Goal: Find specific page/section: Find specific page/section

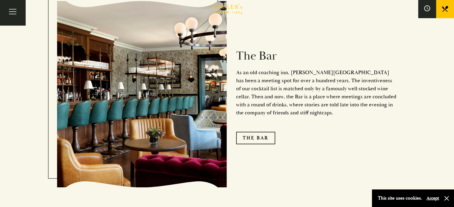
scroll to position [729, 0]
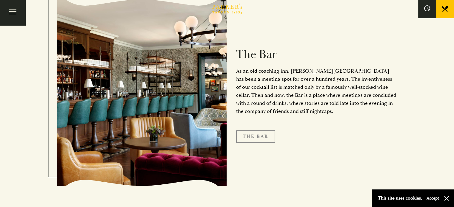
click at [264, 130] on link "The Bar" at bounding box center [255, 136] width 39 height 13
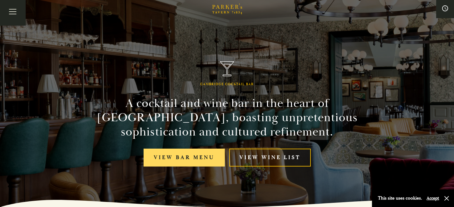
click at [203, 157] on link "View bar menu" at bounding box center [183, 158] width 81 height 18
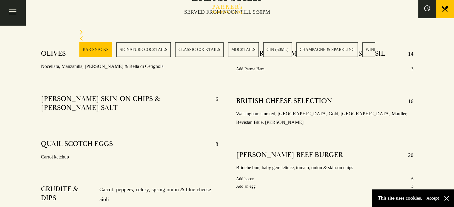
scroll to position [137, 0]
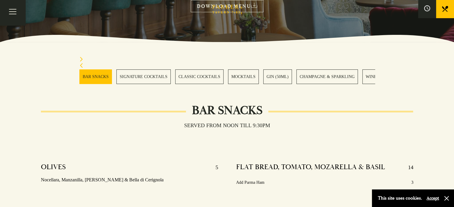
drag, startPoint x: 453, startPoint y: 9, endPoint x: 455, endPoint y: 90, distance: 80.8
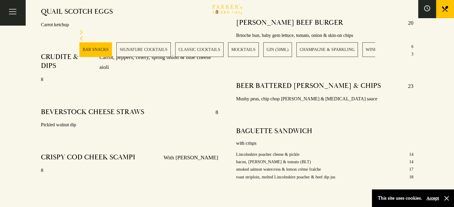
scroll to position [383, 0]
click at [202, 50] on link "CLASSIC COCKTAILS" at bounding box center [199, 49] width 48 height 15
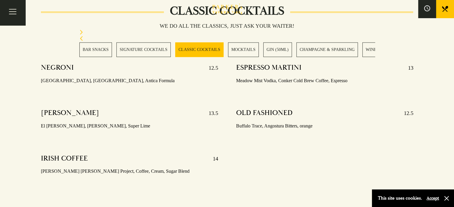
scroll to position [874, 0]
